Goal: Task Accomplishment & Management: Use online tool/utility

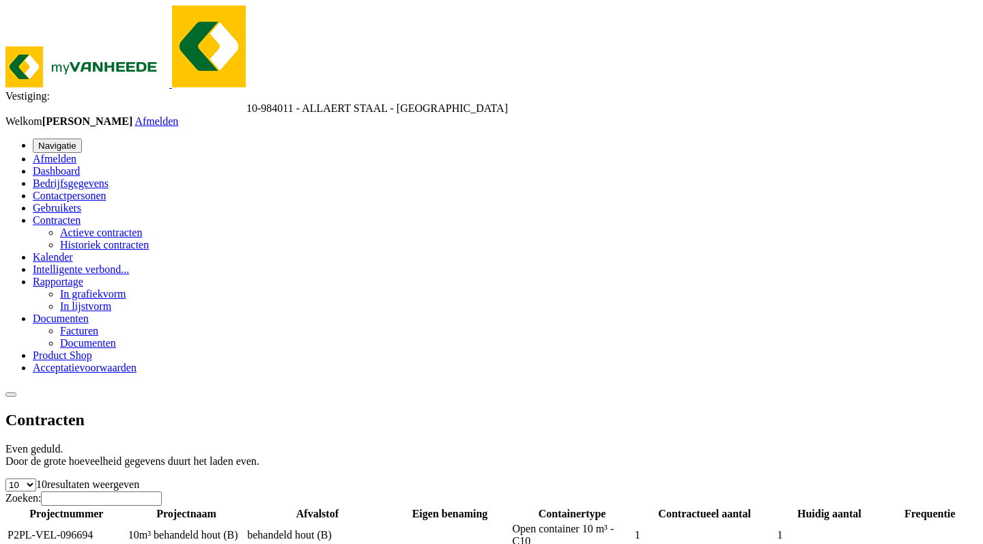
click at [74, 165] on span "Dashboard" at bounding box center [56, 171] width 47 height 12
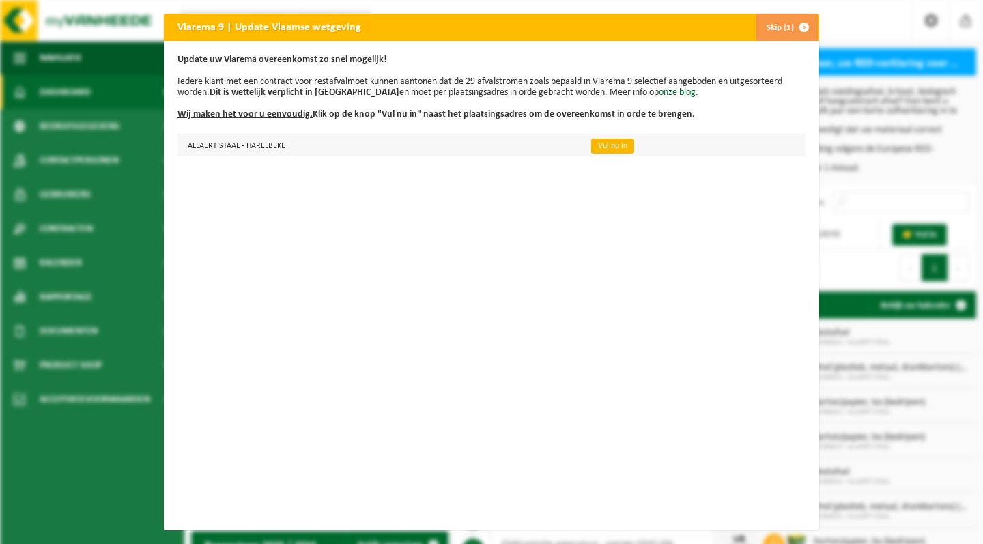
click at [595, 149] on link "Vul nu in" at bounding box center [612, 146] width 43 height 15
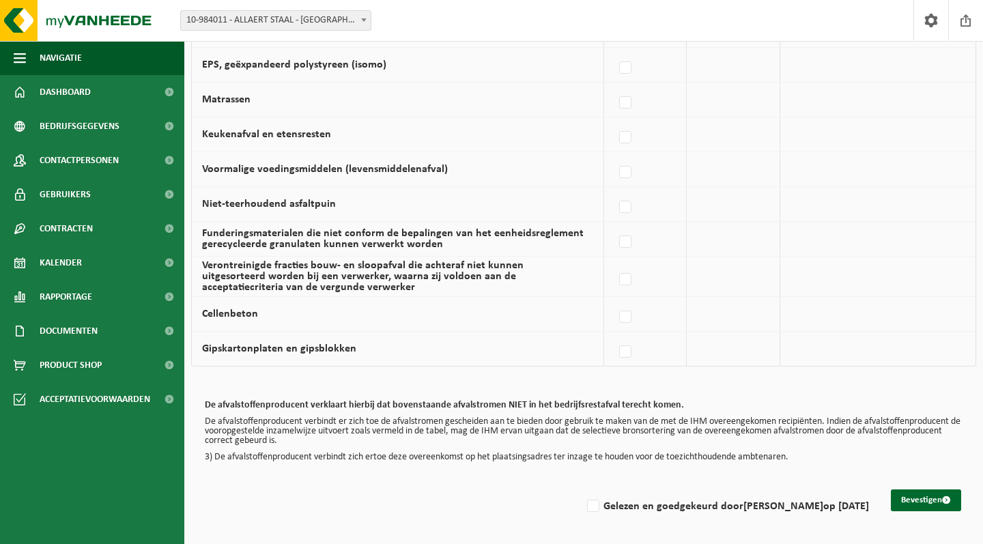
scroll to position [903, 0]
click at [909, 489] on button "Bevestigen" at bounding box center [926, 500] width 70 height 22
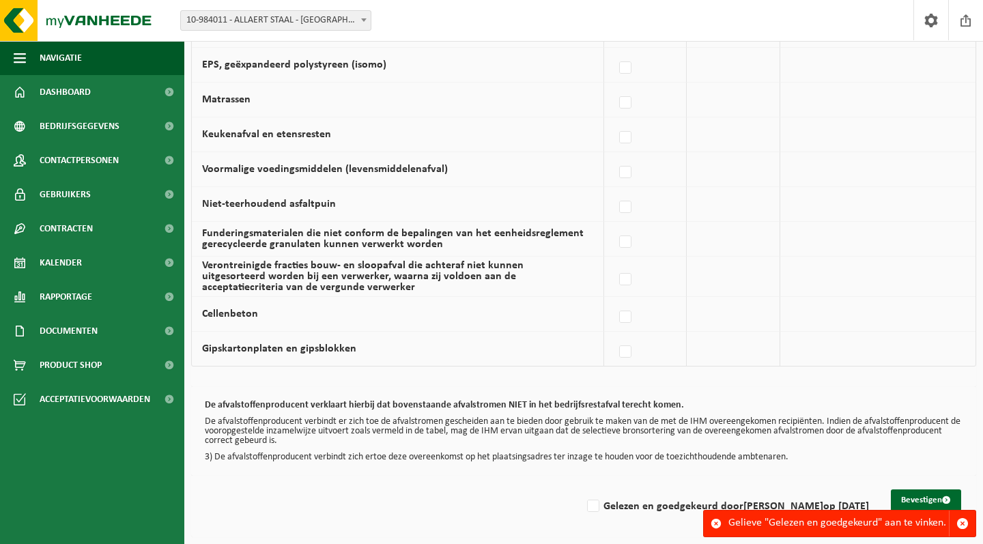
scroll to position [903, 0]
click at [584, 501] on label "Gelezen en goedgekeurd door THOMAS ALLAERT op 19/08/25" at bounding box center [726, 506] width 285 height 20
click at [582, 489] on input "Gelezen en goedgekeurd door THOMAS ALLAERT op 19/08/25" at bounding box center [582, 489] width 1 height 1
checkbox input "true"
click at [921, 489] on button "Bevestigen" at bounding box center [926, 500] width 70 height 22
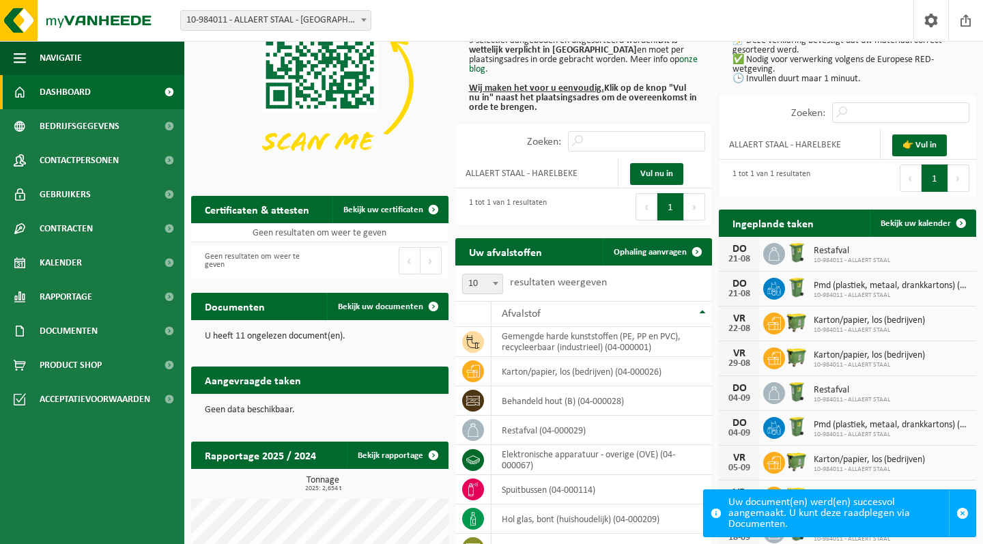
scroll to position [95, 0]
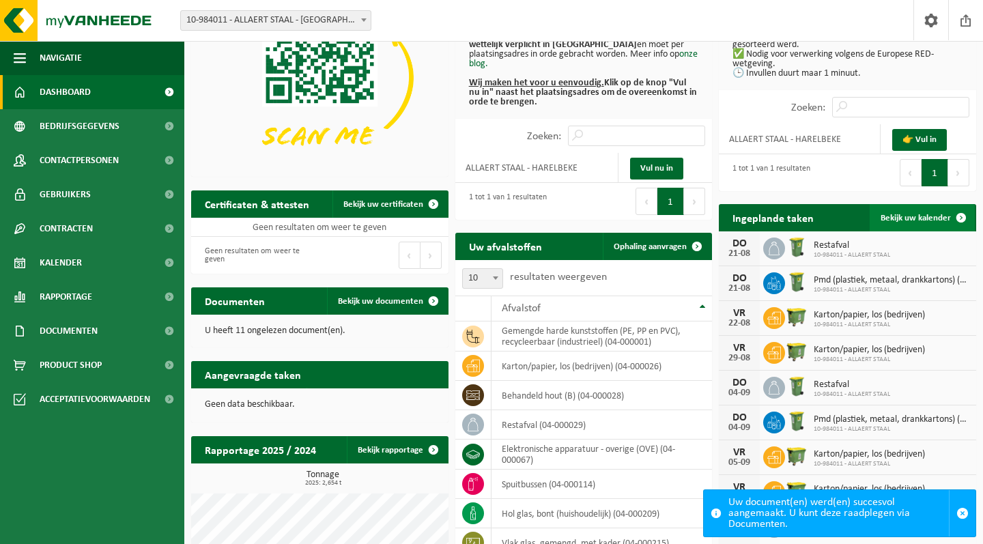
click at [897, 222] on span "Bekijk uw kalender" at bounding box center [916, 218] width 70 height 9
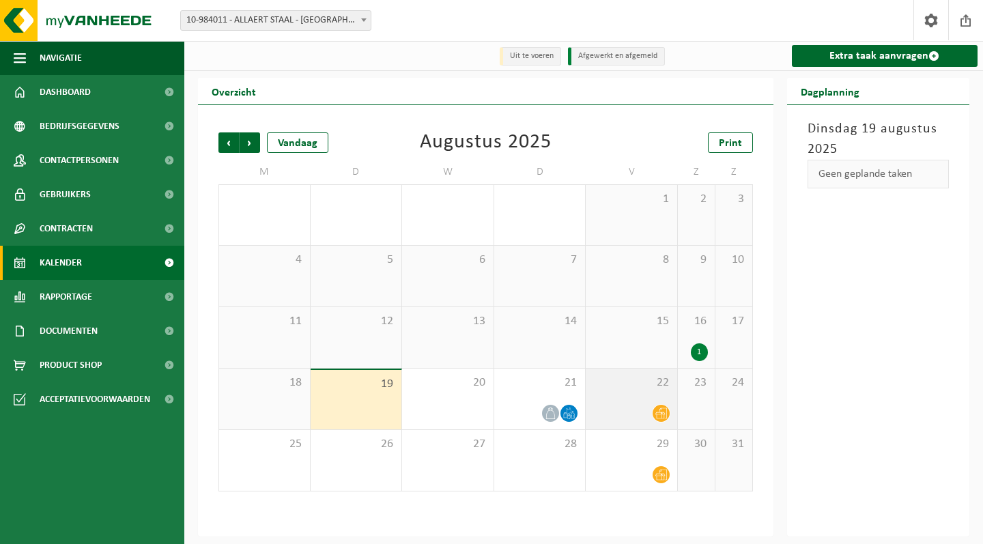
click at [644, 391] on div "22" at bounding box center [631, 399] width 91 height 61
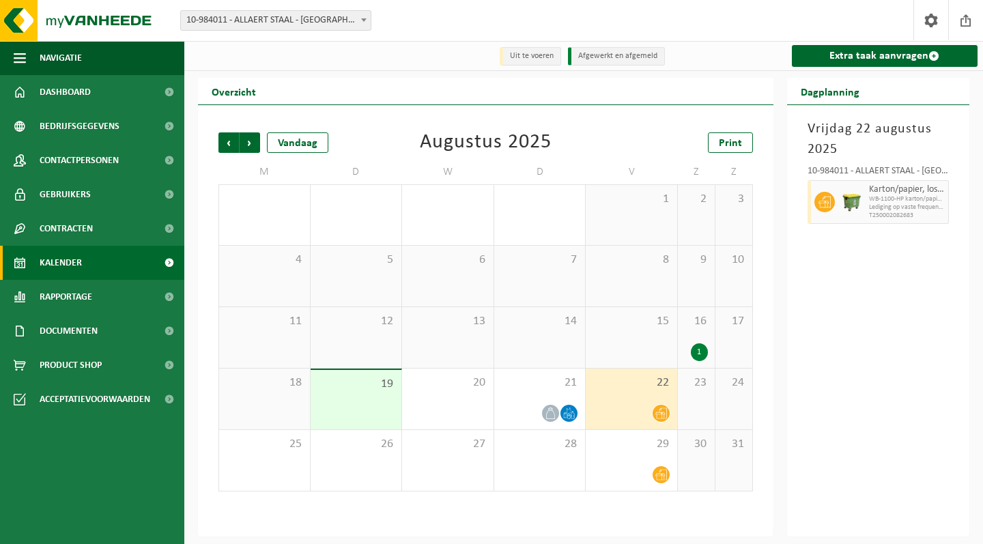
click at [700, 348] on div "1" at bounding box center [699, 352] width 17 height 18
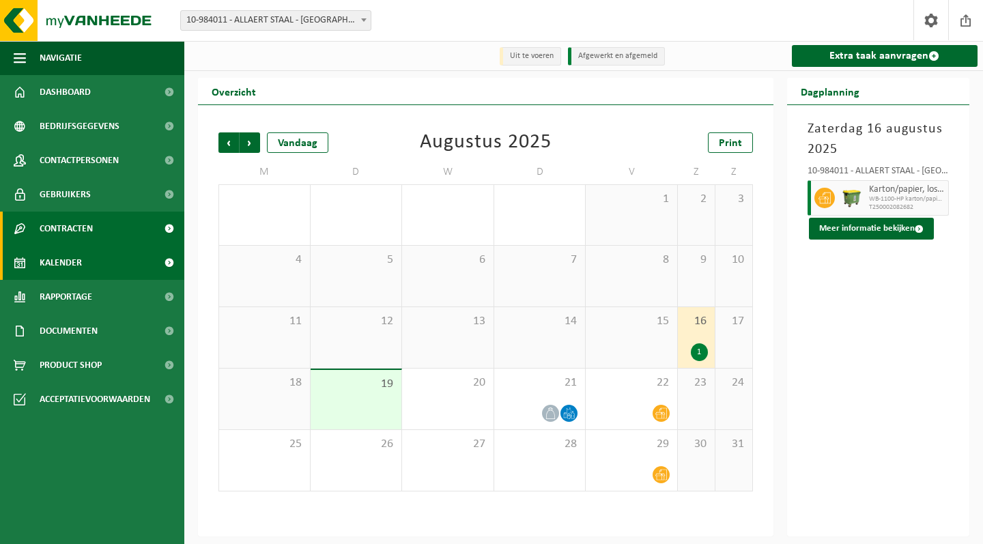
click at [116, 225] on link "Contracten" at bounding box center [92, 229] width 184 height 34
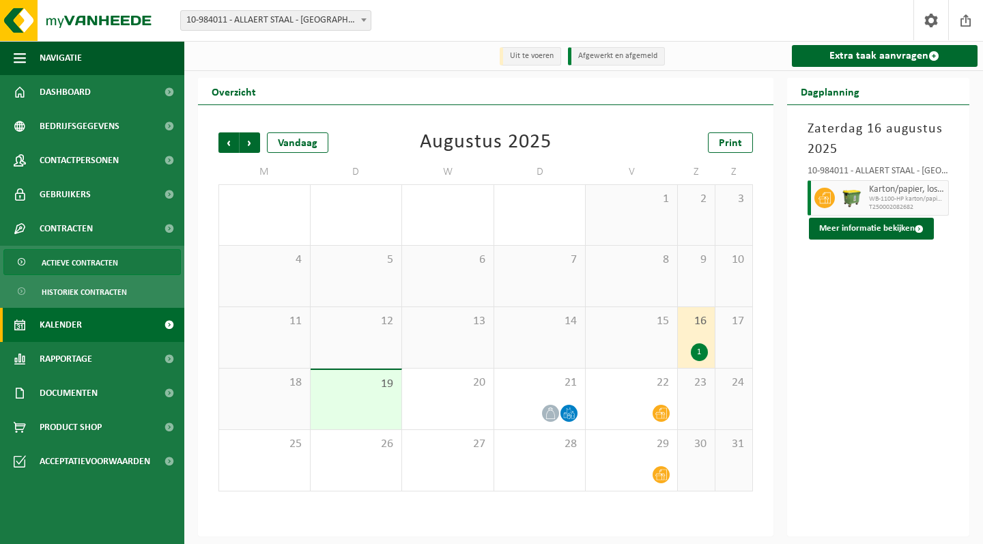
click at [86, 262] on span "Actieve contracten" at bounding box center [80, 263] width 76 height 26
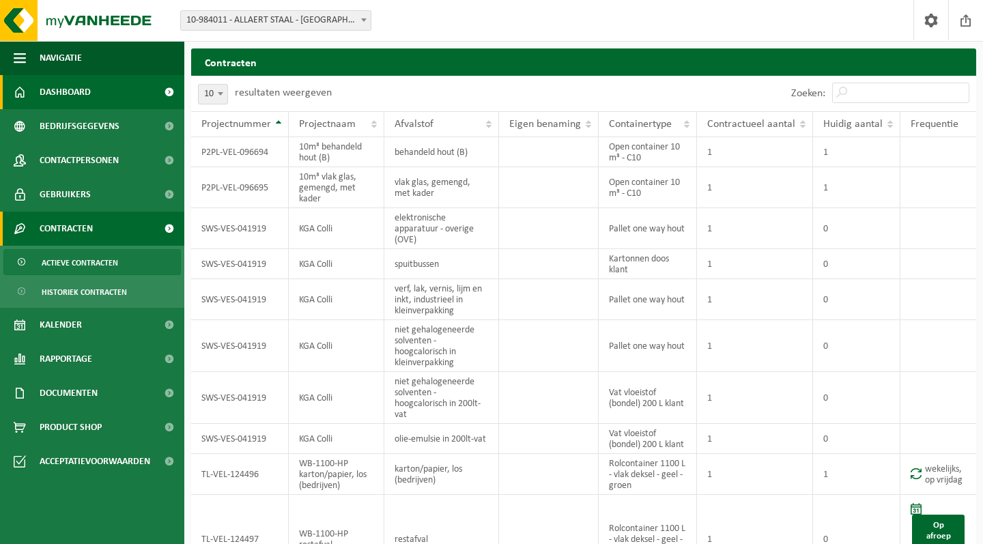
click at [126, 91] on link "Dashboard" at bounding box center [92, 92] width 184 height 34
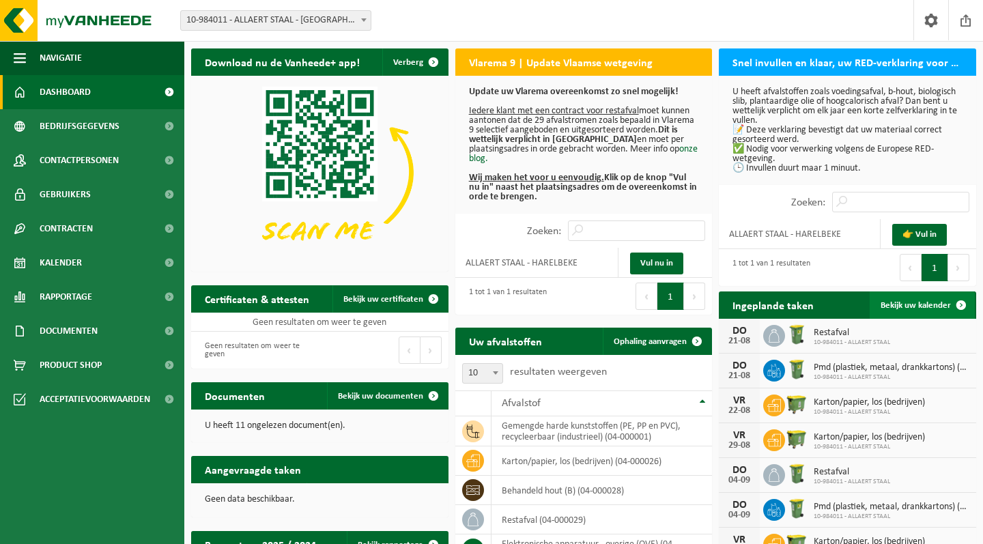
click at [908, 306] on span "Bekijk uw kalender" at bounding box center [916, 305] width 70 height 9
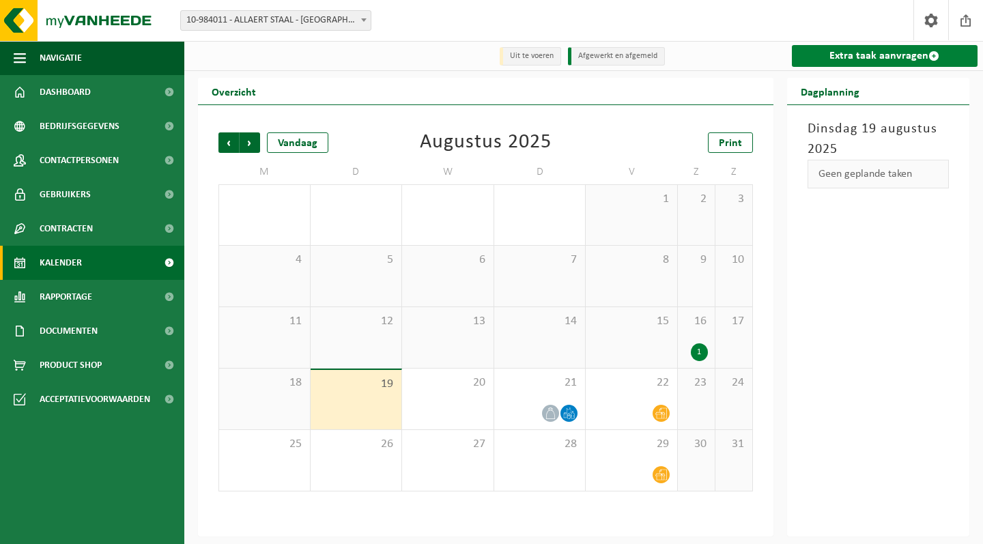
click at [889, 55] on link "Extra taak aanvragen" at bounding box center [885, 56] width 186 height 22
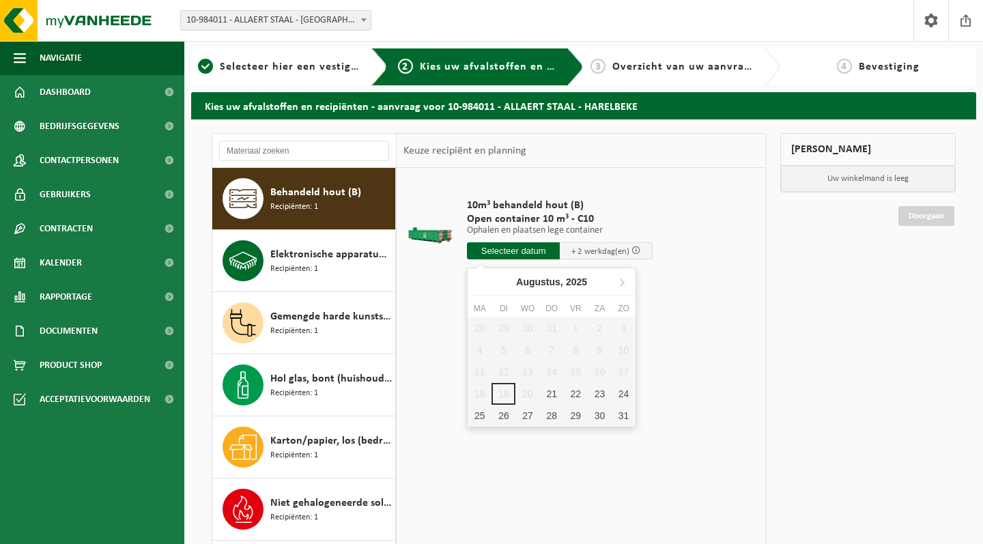
click at [518, 247] on input "text" at bounding box center [513, 250] width 93 height 17
click at [543, 395] on div "21" at bounding box center [552, 394] width 24 height 22
type input "Van 2025-08-21"
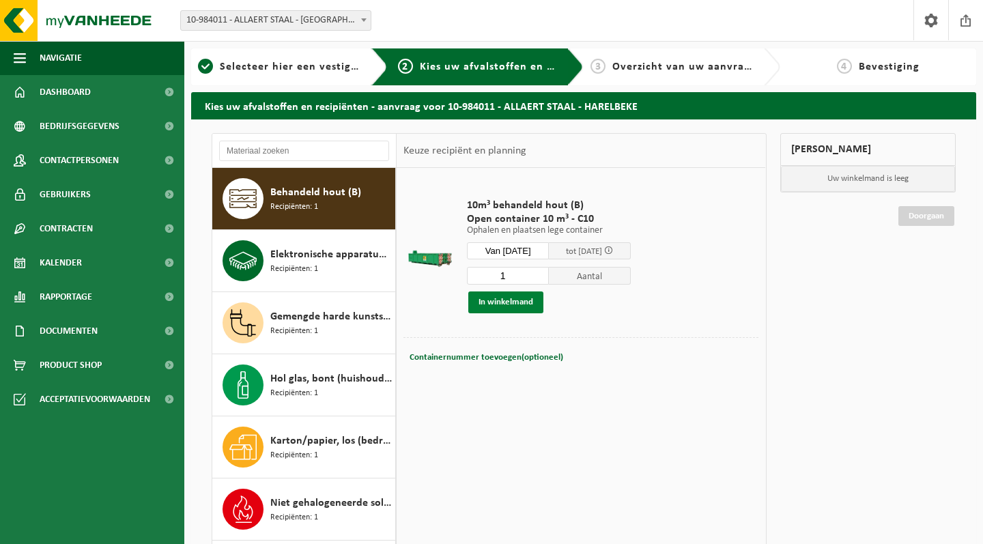
click at [508, 304] on button "In winkelmand" at bounding box center [505, 302] width 75 height 22
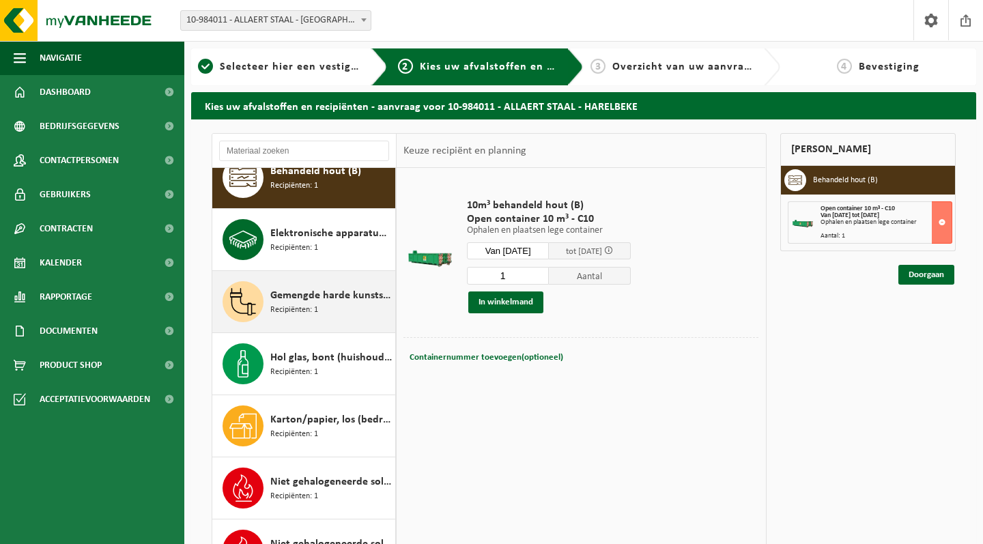
click at [313, 302] on span "Gemengde harde kunststoffen (PE, PP en PVC), recycleerbaar (industrieel)" at bounding box center [331, 295] width 122 height 16
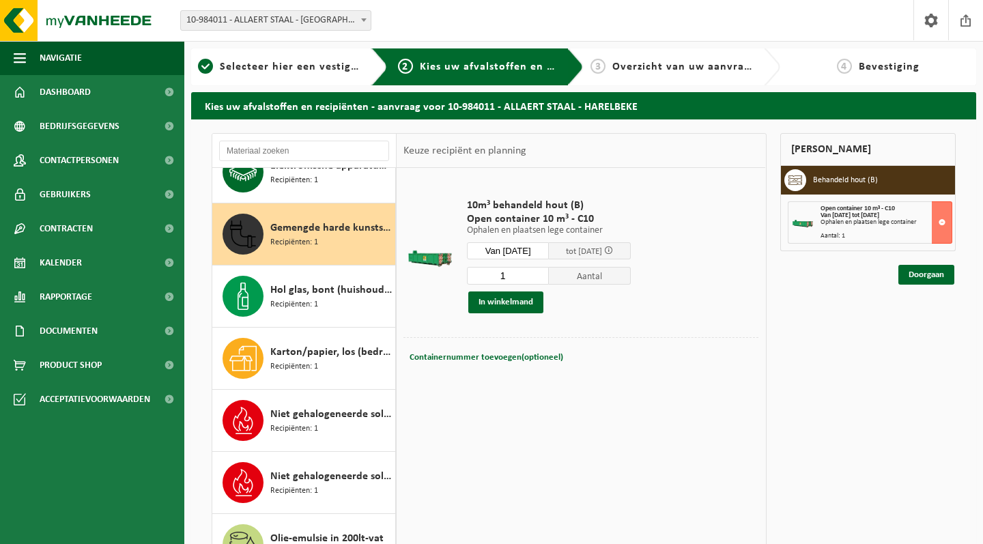
scroll to position [124, 0]
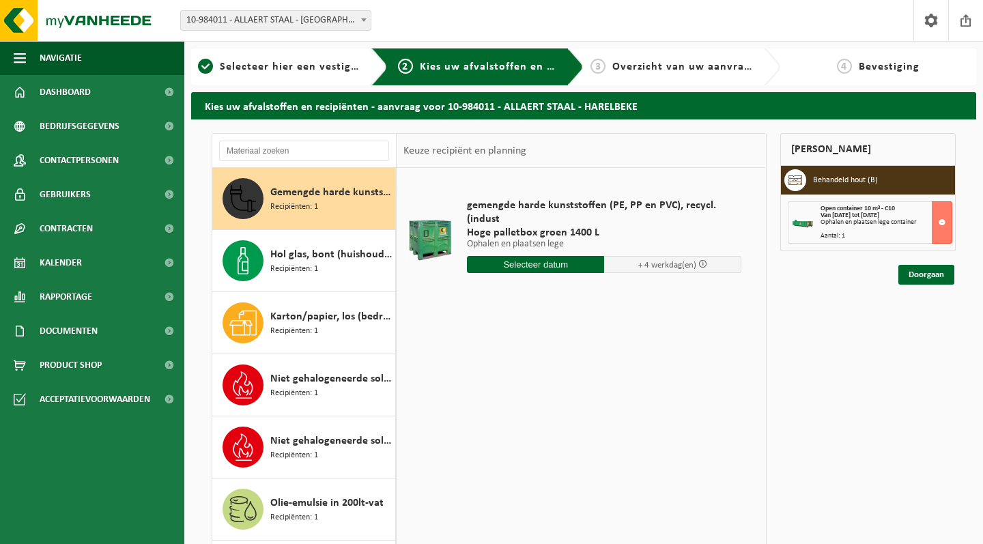
click at [534, 263] on input "text" at bounding box center [535, 264] width 137 height 17
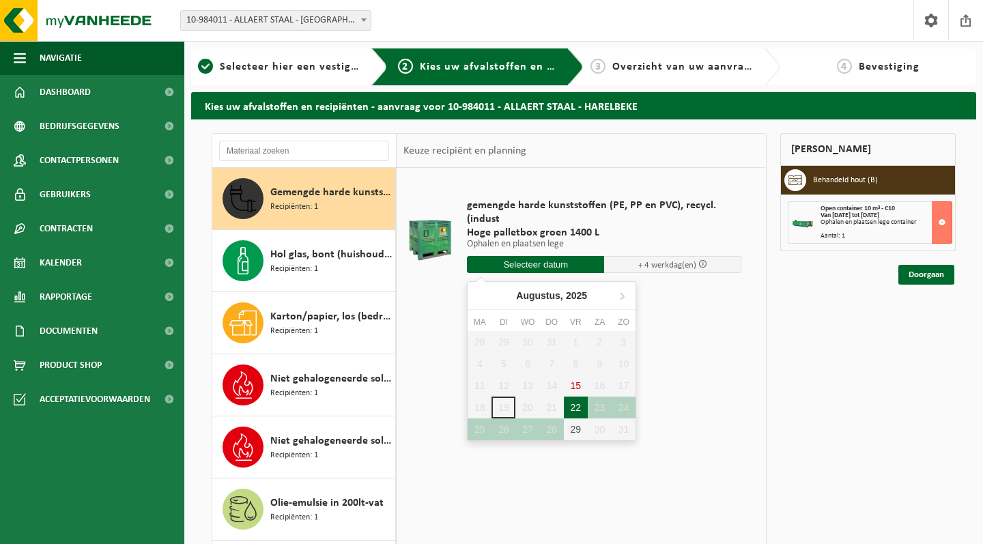
click at [575, 403] on div "22" at bounding box center [576, 408] width 24 height 22
type input "Van 2025-08-22"
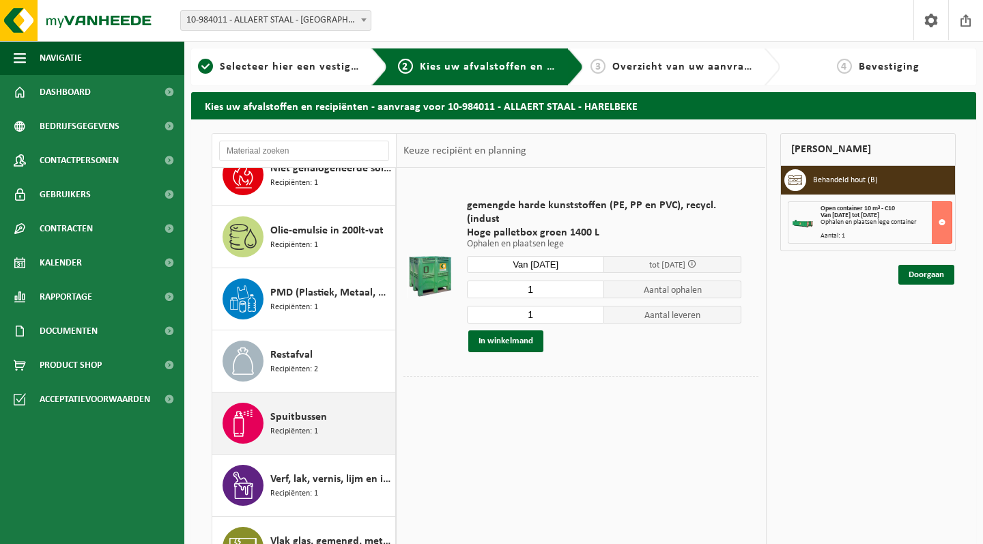
scroll to position [397, 0]
click at [335, 430] on div "Spuitbussen Recipiënten: 1" at bounding box center [331, 423] width 122 height 41
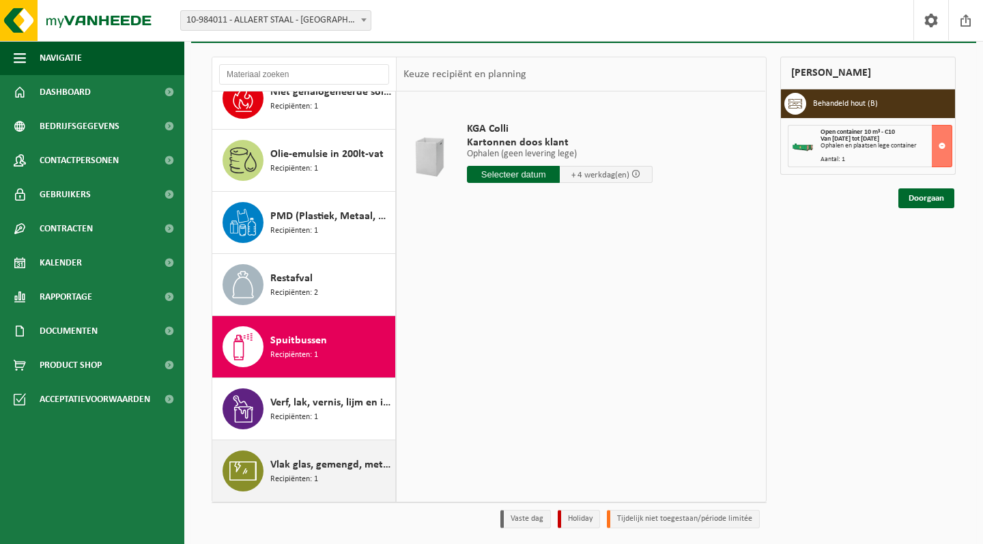
scroll to position [82, 0]
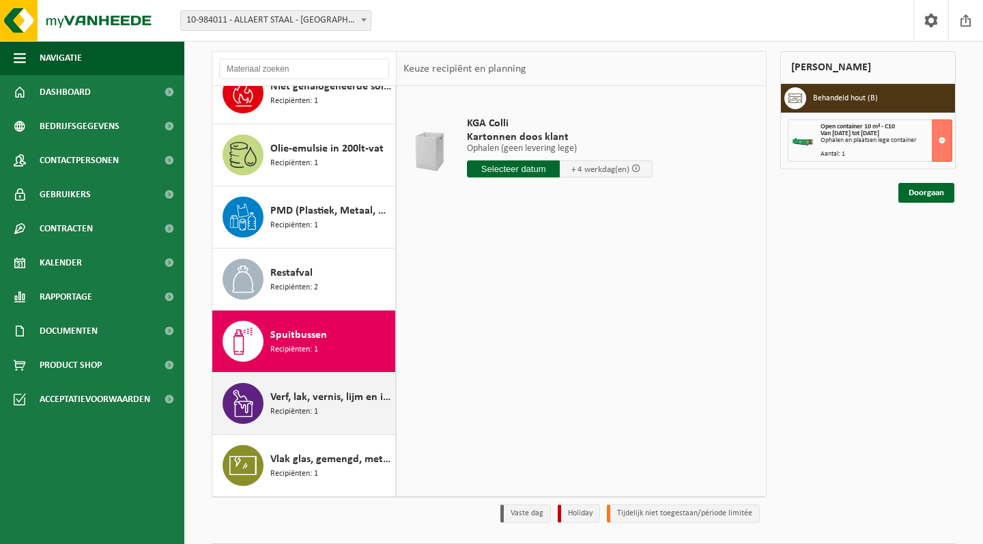
click at [317, 397] on span "Verf, lak, vernis, lijm en inkt, industrieel in kleinverpakking" at bounding box center [331, 397] width 122 height 16
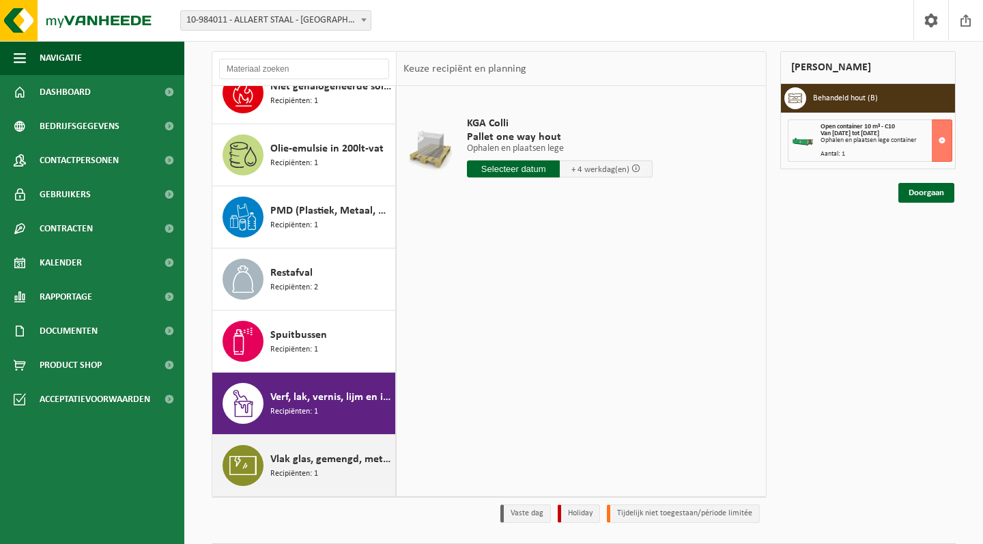
click at [303, 459] on span "Vlak glas, gemengd, met kader" at bounding box center [331, 459] width 122 height 16
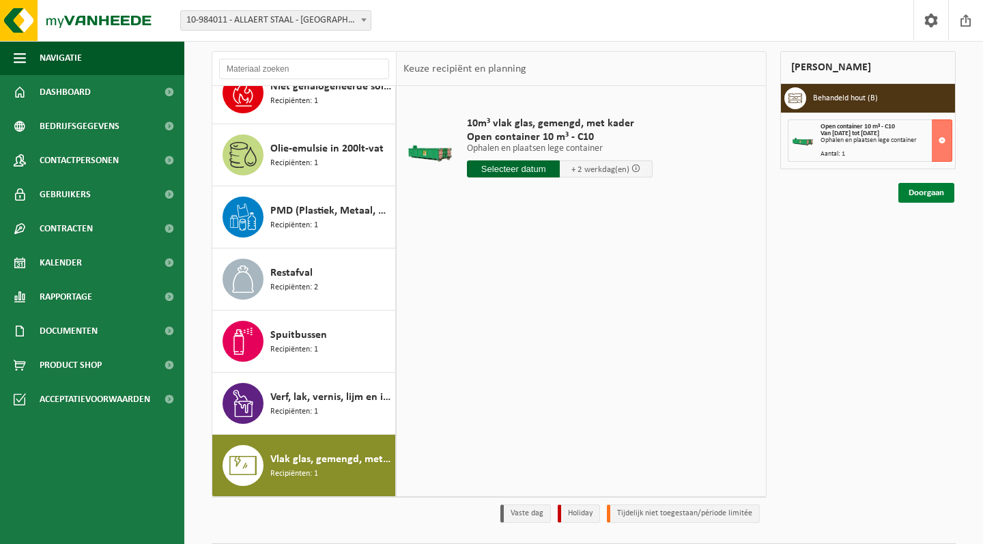
click at [921, 190] on link "Doorgaan" at bounding box center [926, 193] width 56 height 20
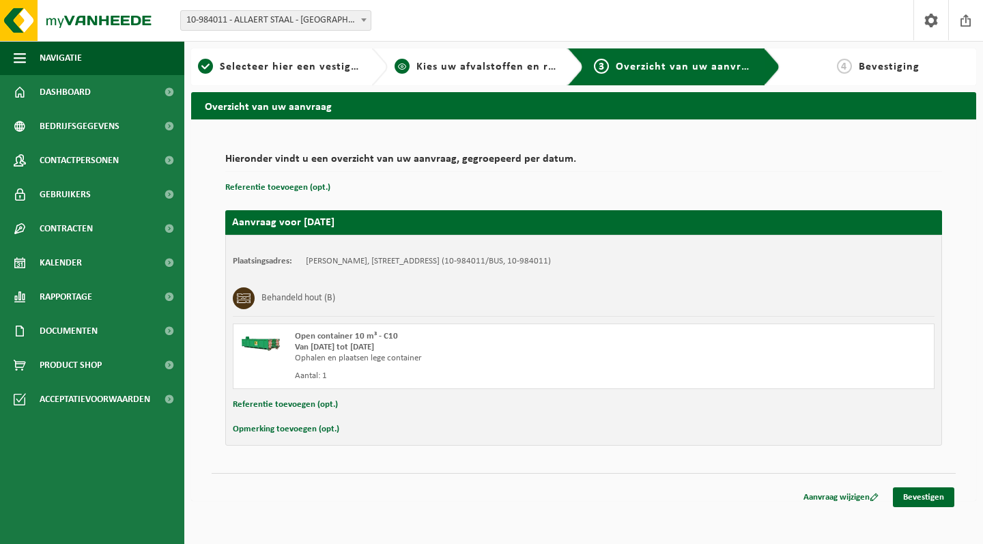
click at [547, 75] on div "2 Kies uw afvalstoffen en recipiënten" at bounding box center [486, 66] width 197 height 37
click at [837, 500] on link "Aanvraag wijzigen" at bounding box center [841, 497] width 96 height 20
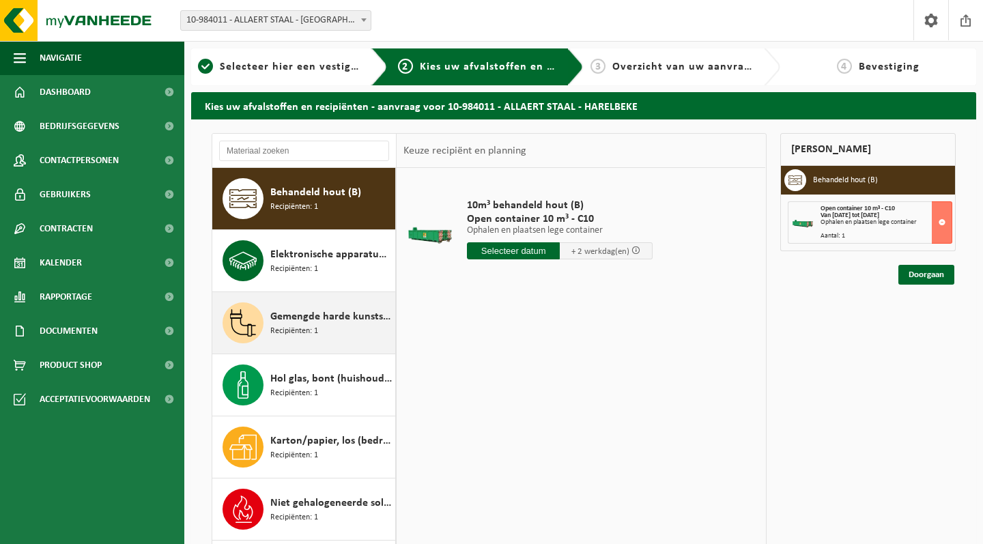
click at [295, 330] on span "Recipiënten: 1" at bounding box center [294, 331] width 48 height 13
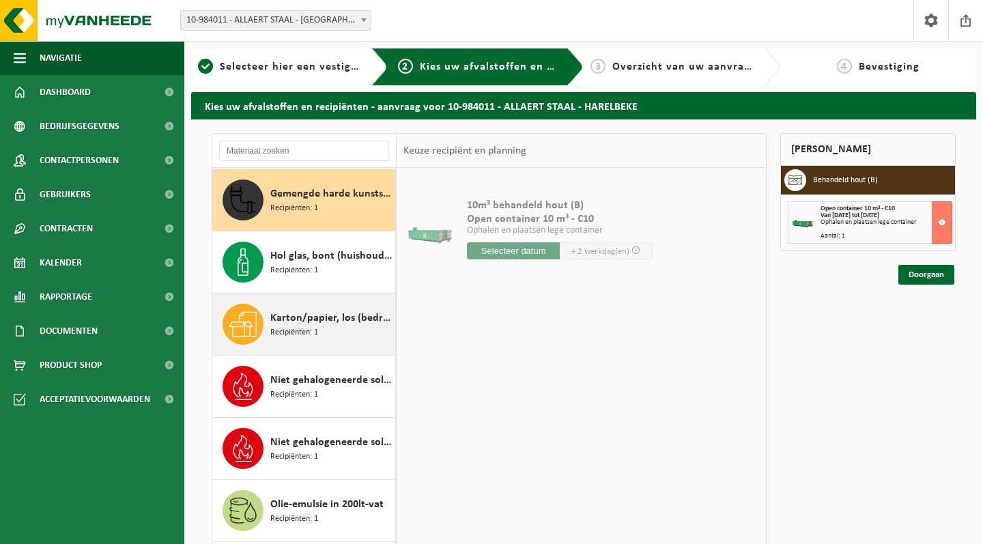
scroll to position [124, 0]
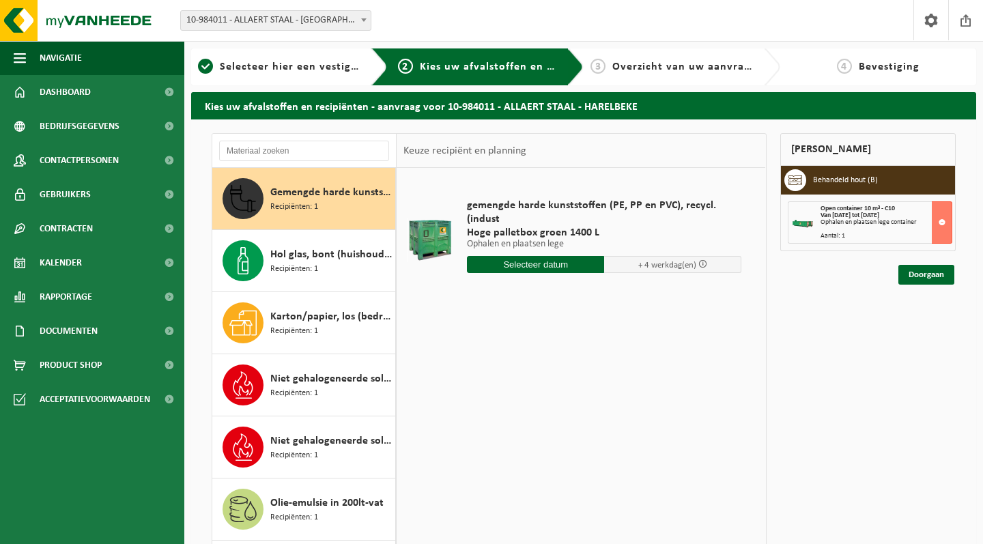
click at [532, 270] on input "text" at bounding box center [535, 264] width 137 height 17
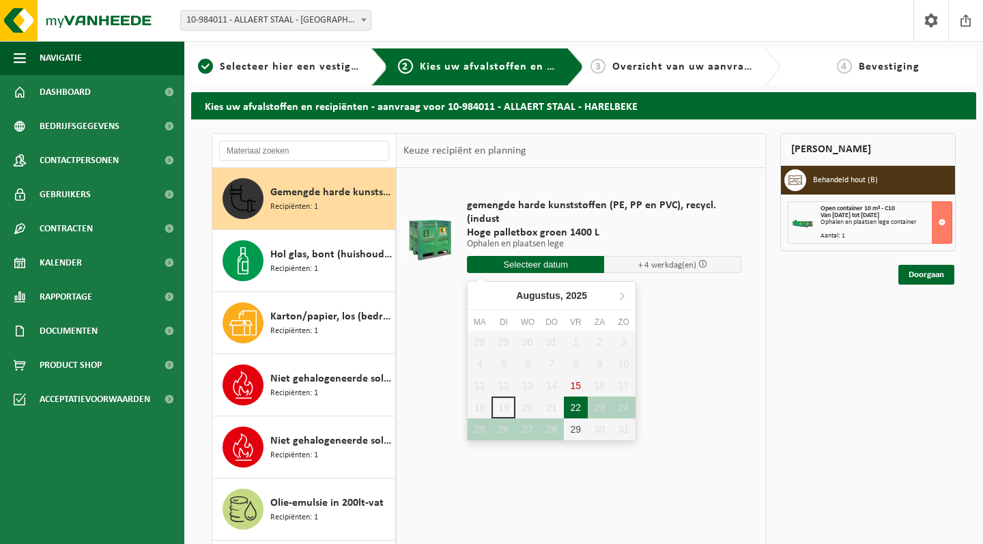
click at [575, 405] on div "22" at bounding box center [576, 408] width 24 height 22
type input "Van 2025-08-22"
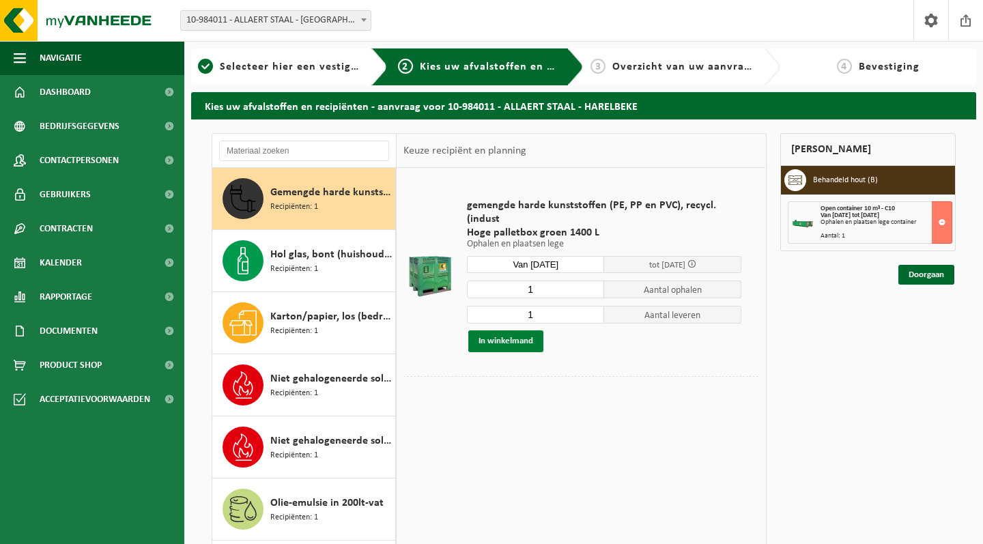
click at [524, 338] on button "In winkelmand" at bounding box center [505, 341] width 75 height 22
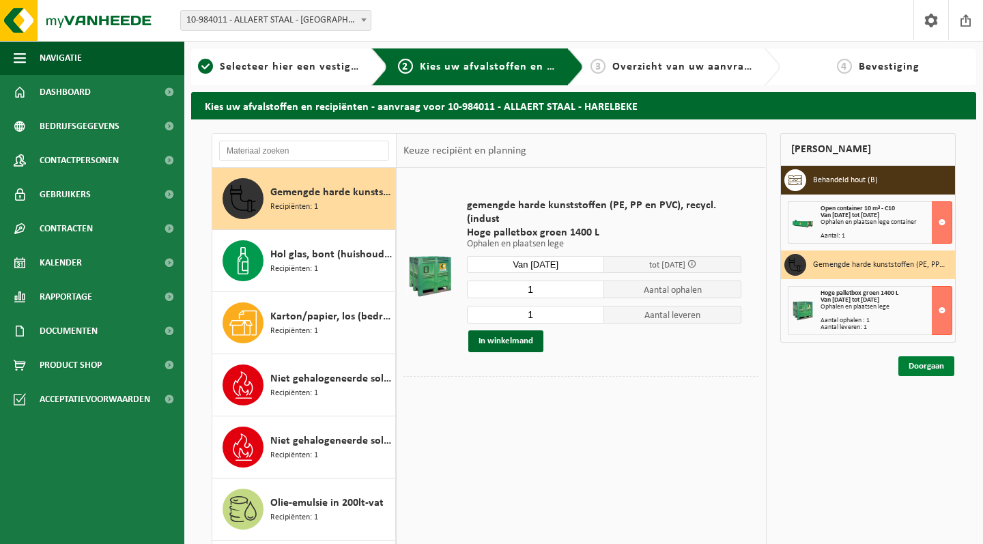
click at [906, 360] on link "Doorgaan" at bounding box center [926, 366] width 56 height 20
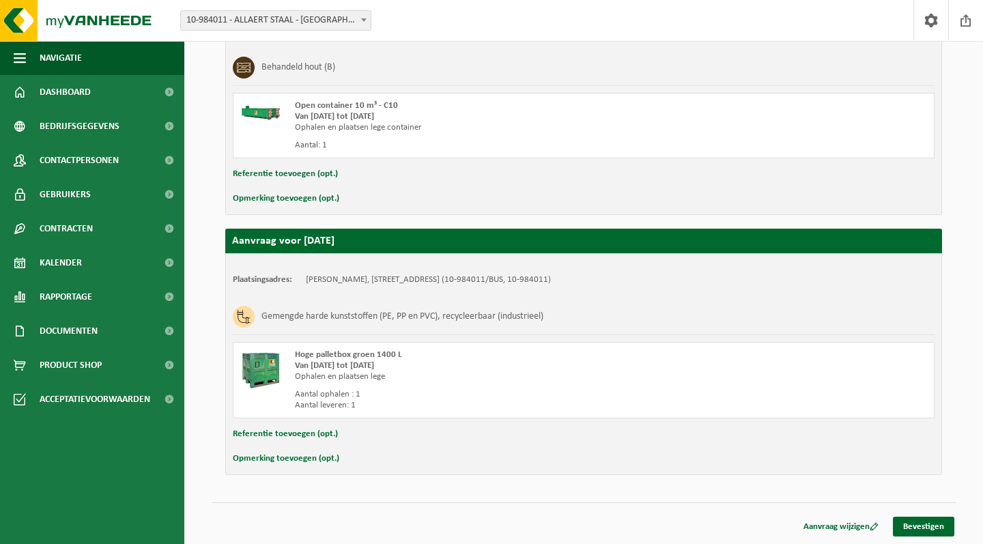
scroll to position [231, 0]
click at [910, 522] on link "Bevestigen" at bounding box center [923, 527] width 61 height 20
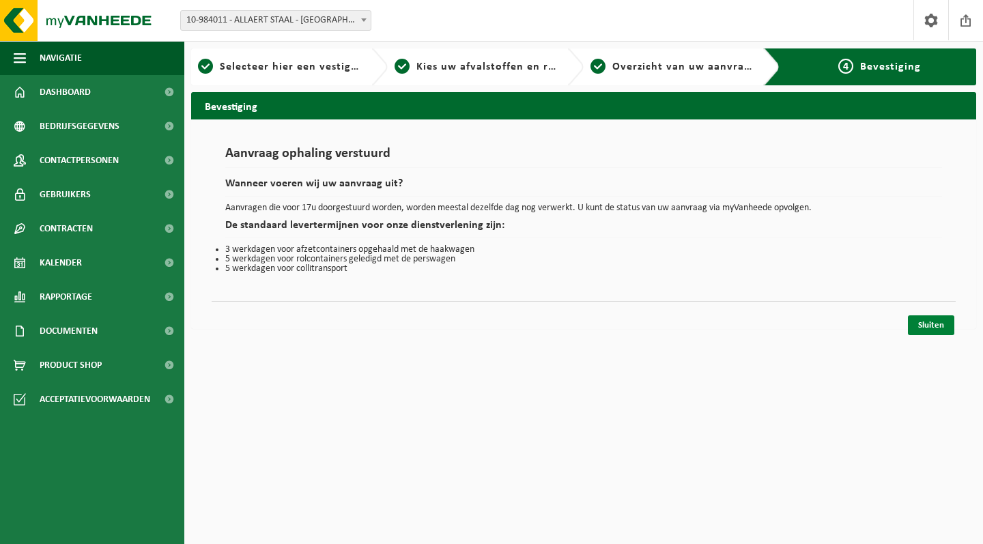
click at [921, 321] on link "Sluiten" at bounding box center [931, 325] width 46 height 20
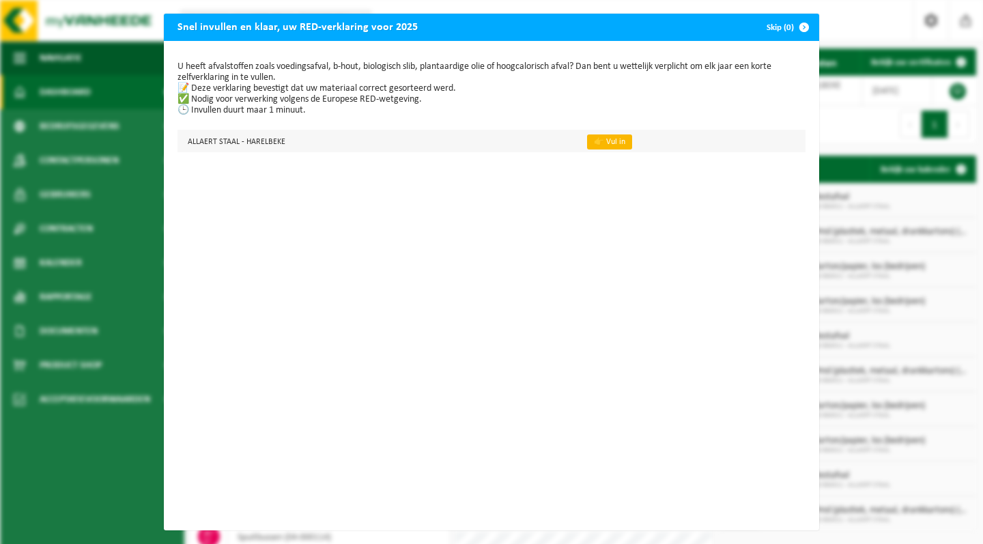
click at [609, 138] on link "👉 Vul in" at bounding box center [609, 141] width 45 height 15
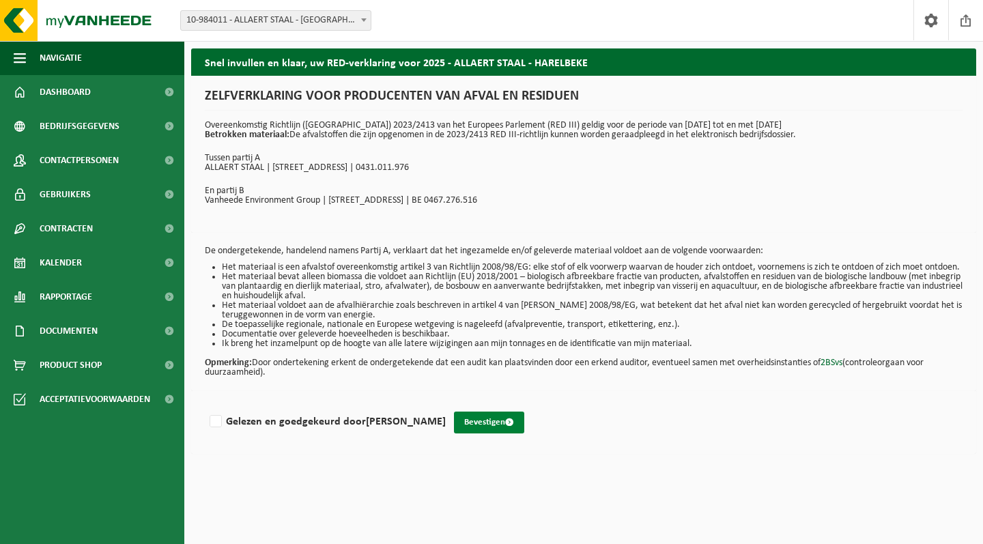
click at [506, 429] on button "Bevestigen" at bounding box center [489, 423] width 70 height 22
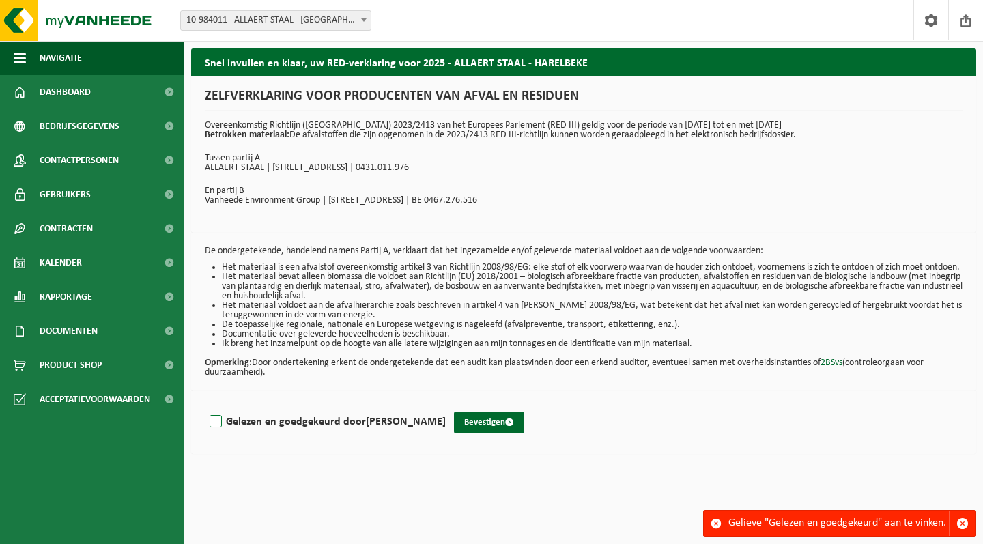
click at [212, 432] on label "Gelezen en goedgekeurd door THOMAS ALLAERT" at bounding box center [326, 422] width 239 height 20
click at [446, 405] on input "Gelezen en goedgekeurd door THOMAS ALLAERT" at bounding box center [446, 404] width 1 height 1
checkbox input "true"
click at [469, 431] on button "Bevestigen" at bounding box center [489, 423] width 70 height 22
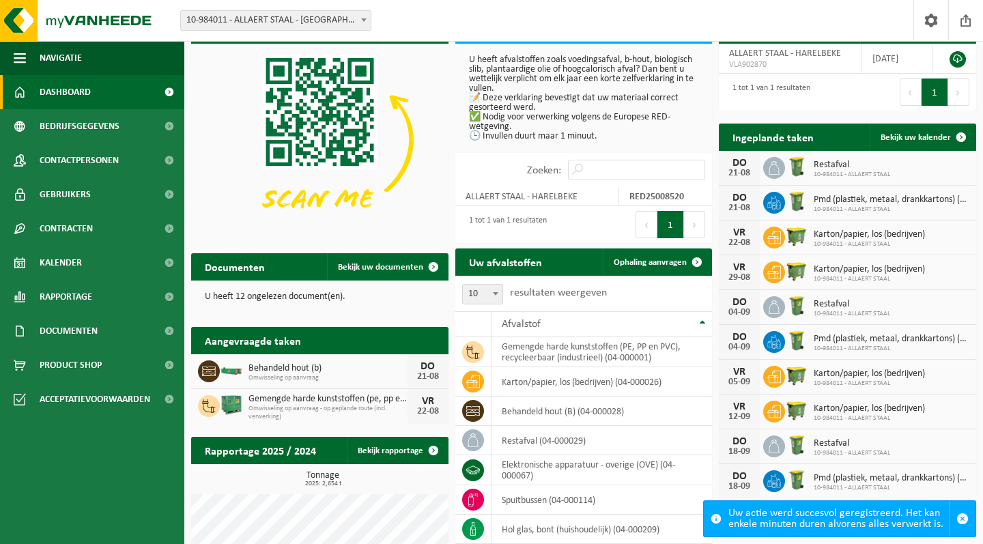
scroll to position [20, 0]
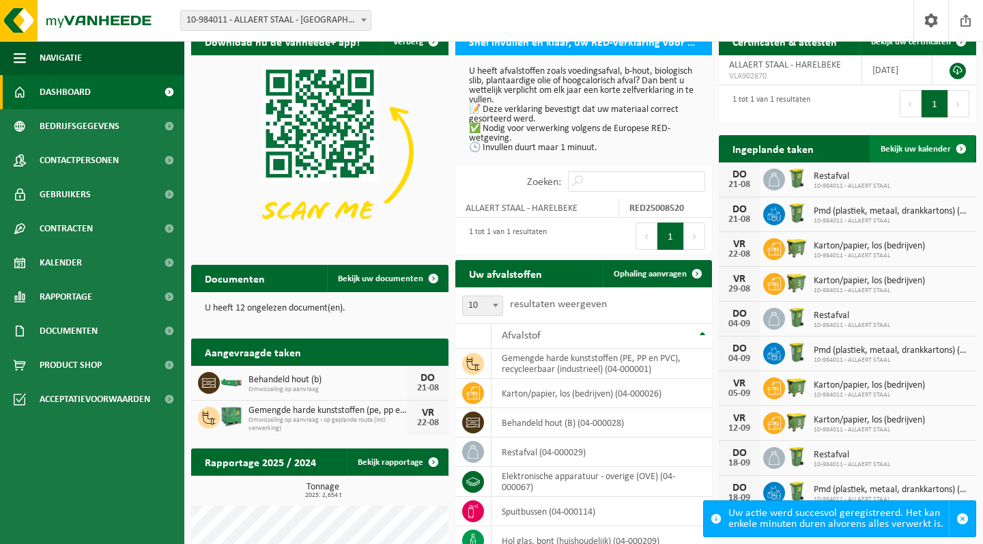
click at [929, 149] on span "Bekijk uw kalender" at bounding box center [916, 149] width 70 height 9
